Goal: Task Accomplishment & Management: Manage account settings

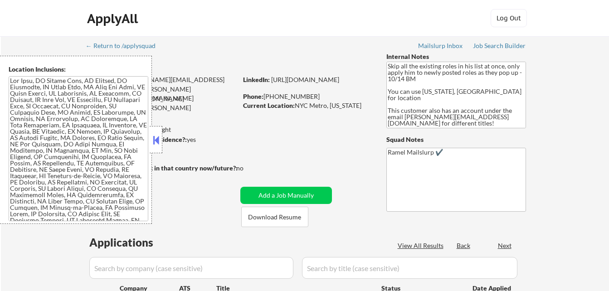
select select ""pending""
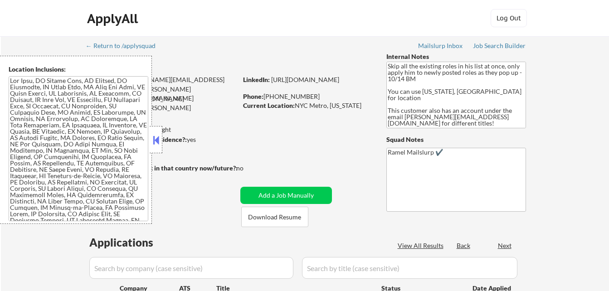
select select ""pending""
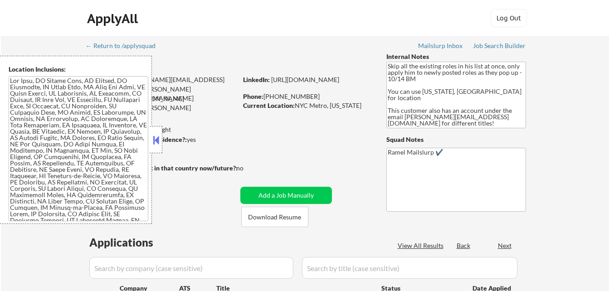
select select ""pending""
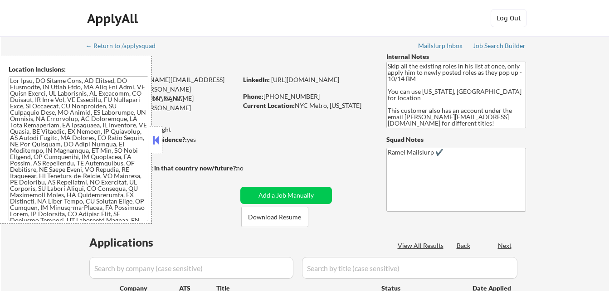
select select ""pending""
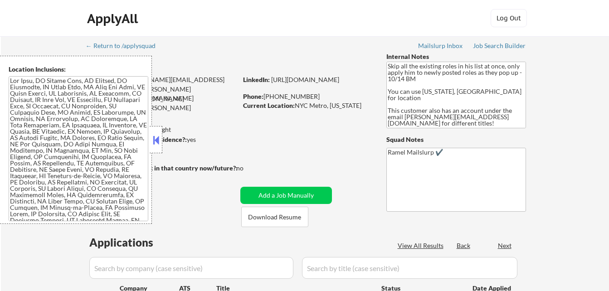
select select ""pending""
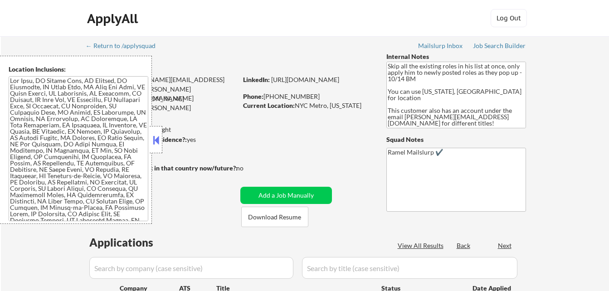
select select ""pending""
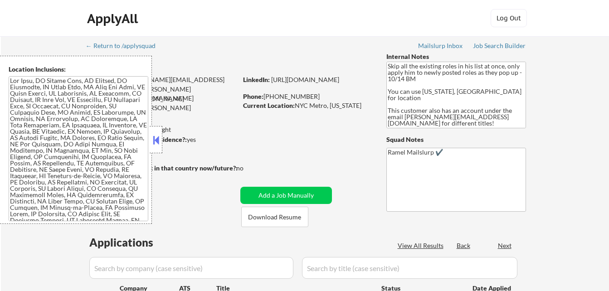
select select ""pending""
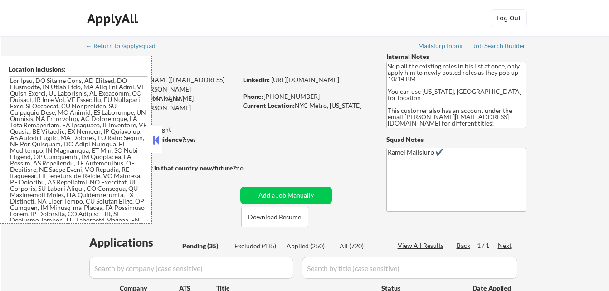
click at [157, 142] on button at bounding box center [156, 140] width 10 height 14
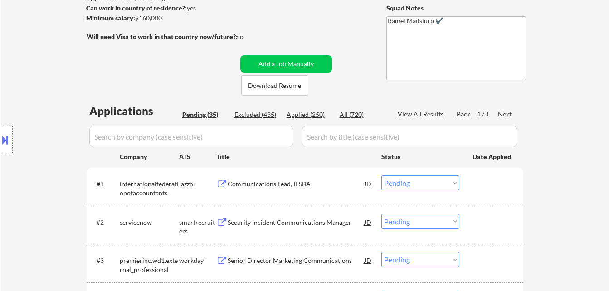
scroll to position [136, 0]
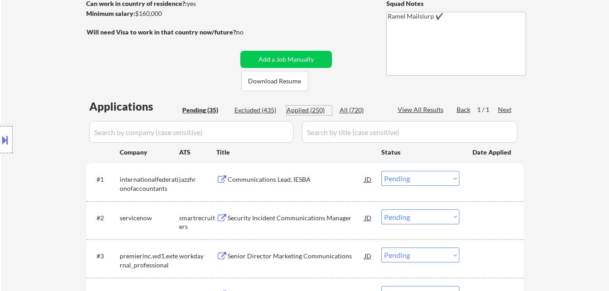
click at [311, 110] on div "Applied (250)" at bounding box center [309, 110] width 45 height 9
select select ""applied""
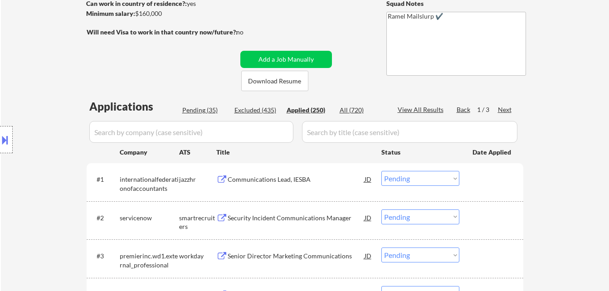
select select ""applied""
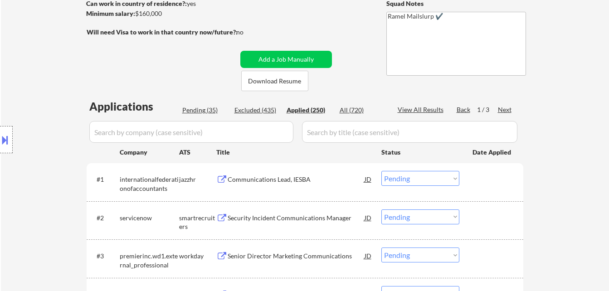
select select ""applied""
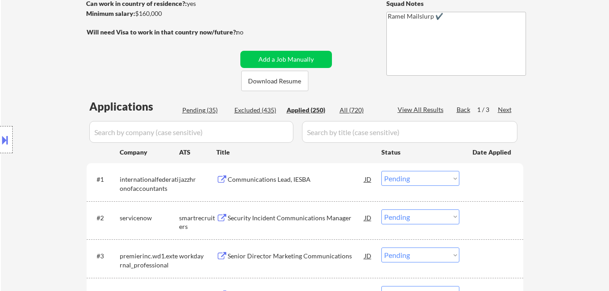
select select ""applied""
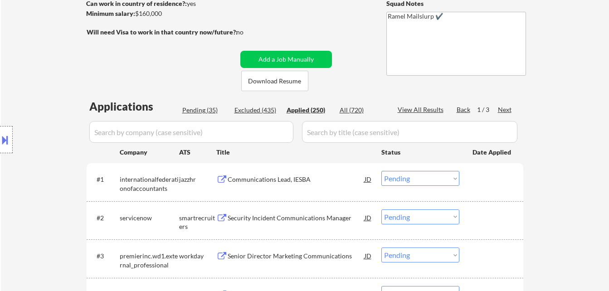
select select ""applied""
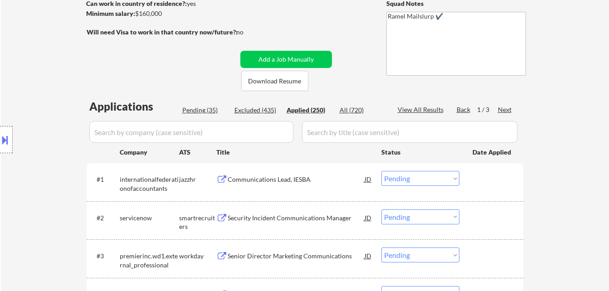
select select ""applied""
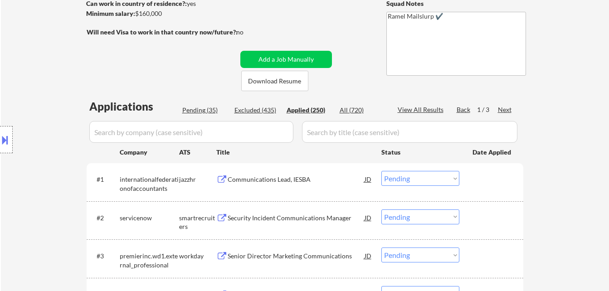
select select ""applied""
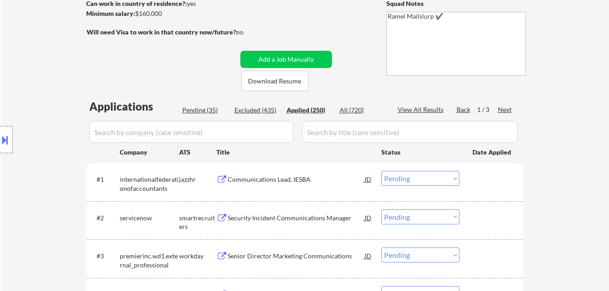
select select ""applied""
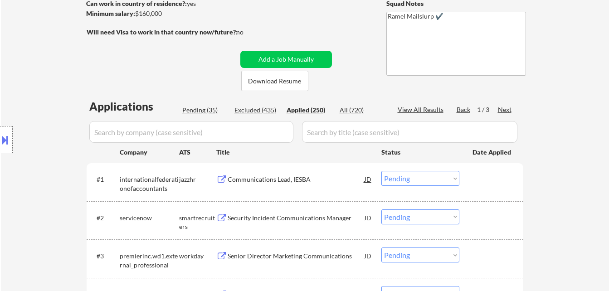
select select ""applied""
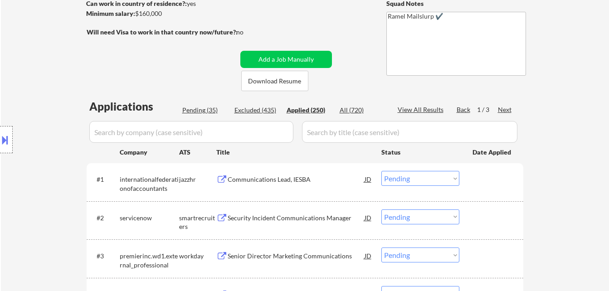
select select ""applied""
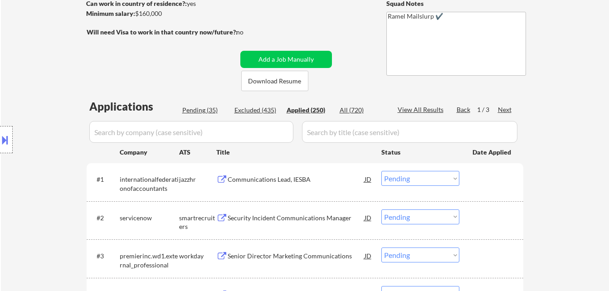
select select ""applied""
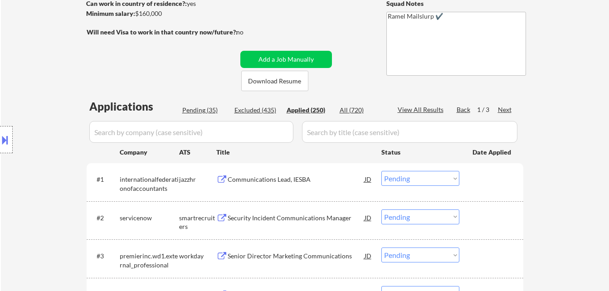
select select ""applied""
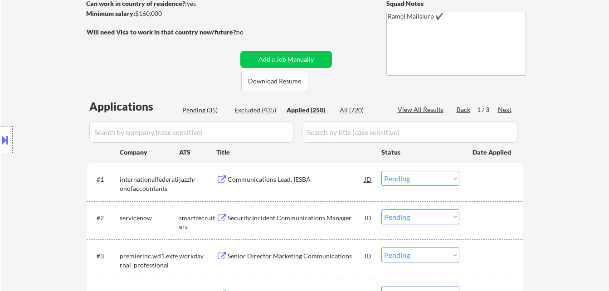
select select ""applied""
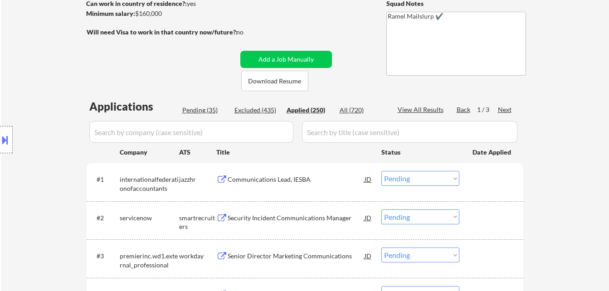
select select ""applied""
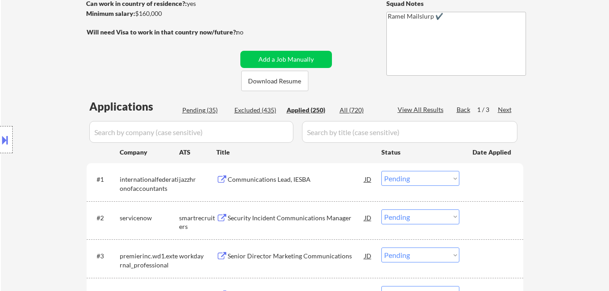
select select ""applied""
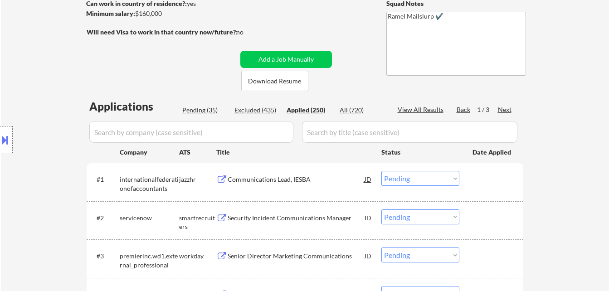
select select ""applied""
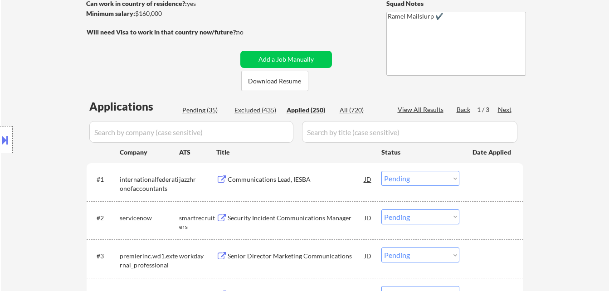
select select ""applied""
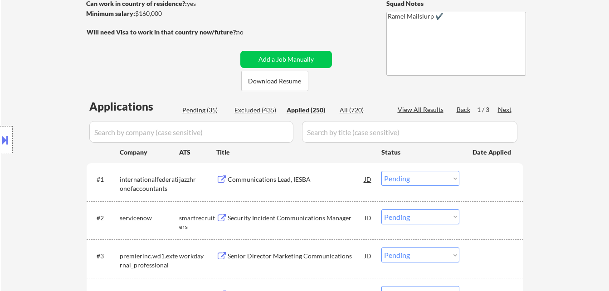
select select ""applied""
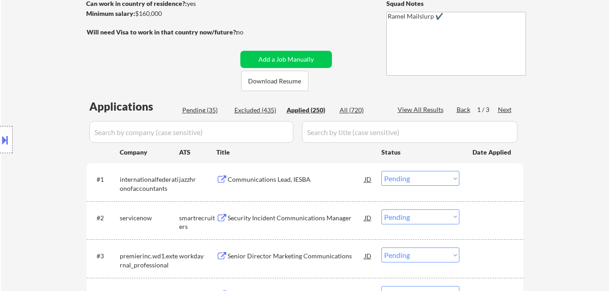
select select ""applied""
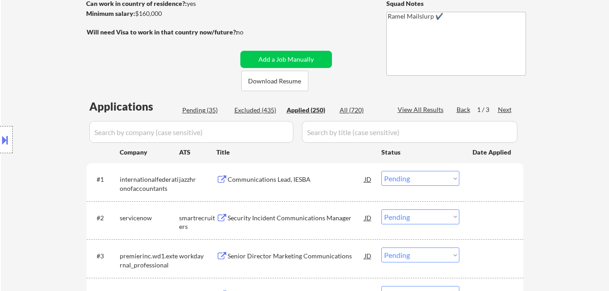
select select ""applied""
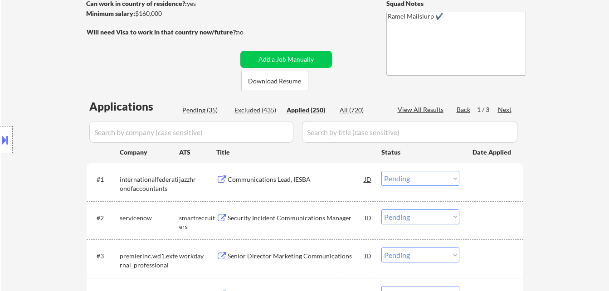
select select ""applied""
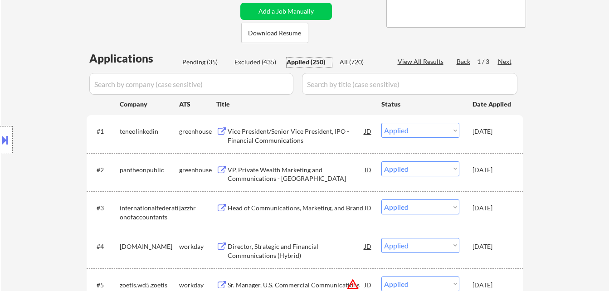
scroll to position [227, 0]
